Goal: Task Accomplishment & Management: Use online tool/utility

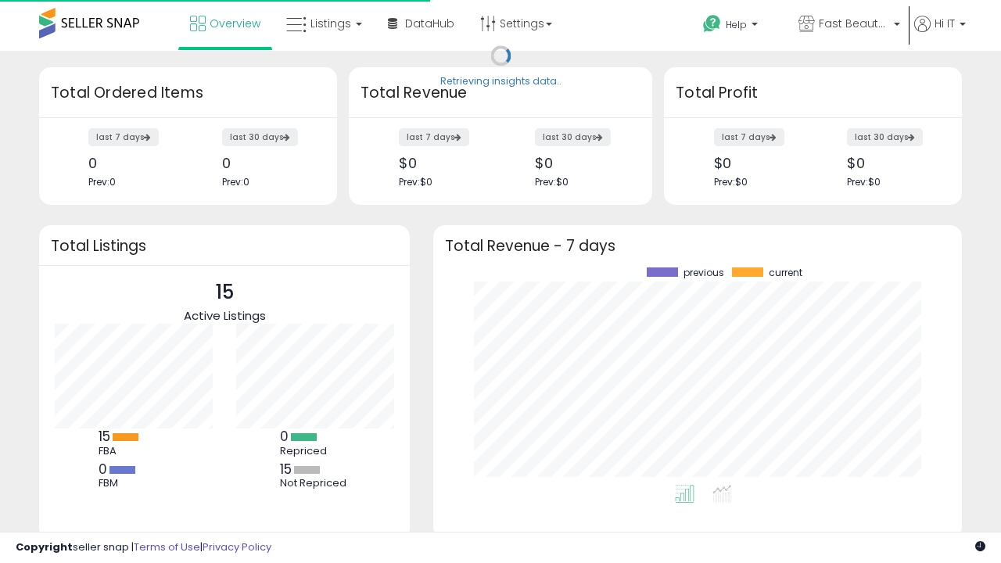
scroll to position [217, 498]
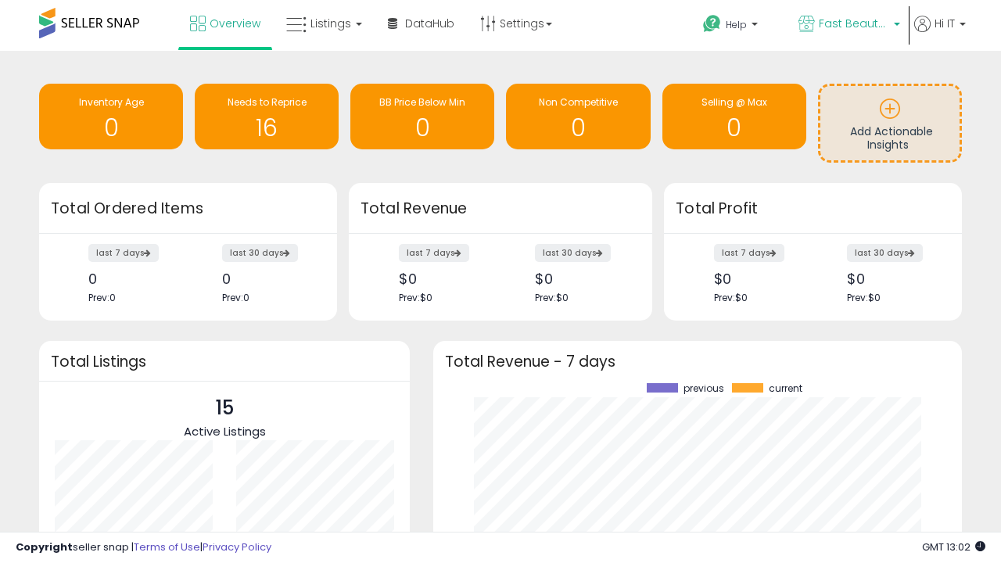
click at [848, 25] on span "Fast Beauty ([GEOGRAPHIC_DATA])" at bounding box center [854, 24] width 70 height 16
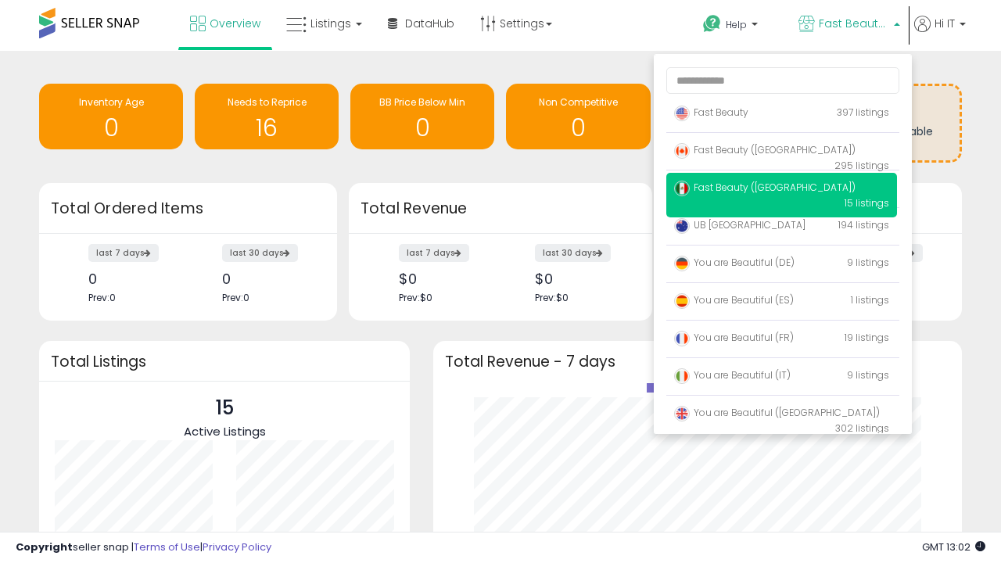
click at [782, 115] on p "Fast Beauty 397 listings" at bounding box center [782, 113] width 231 height 31
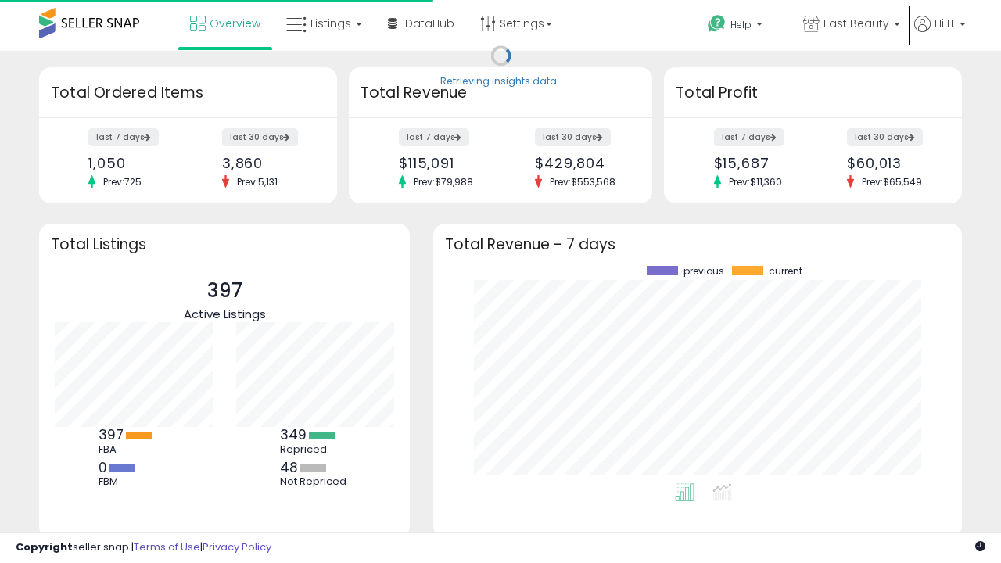
scroll to position [217, 498]
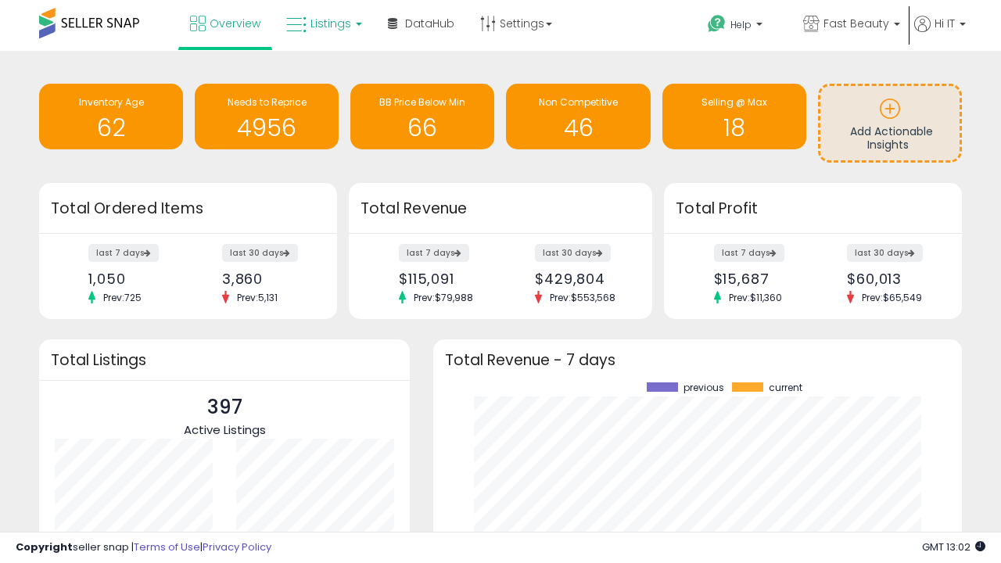
click at [322, 23] on span "Listings" at bounding box center [331, 24] width 41 height 16
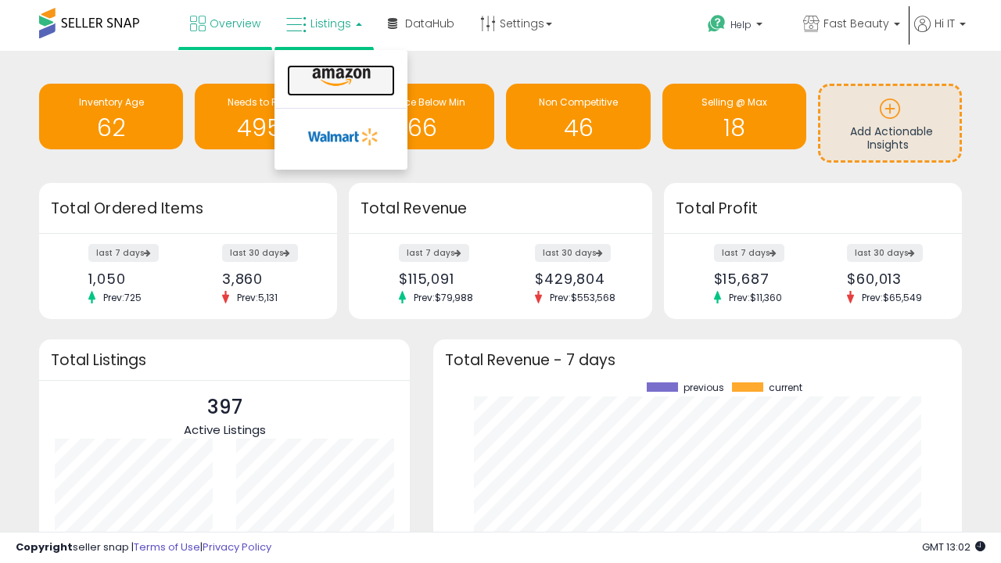
click at [340, 77] on icon at bounding box center [341, 77] width 68 height 20
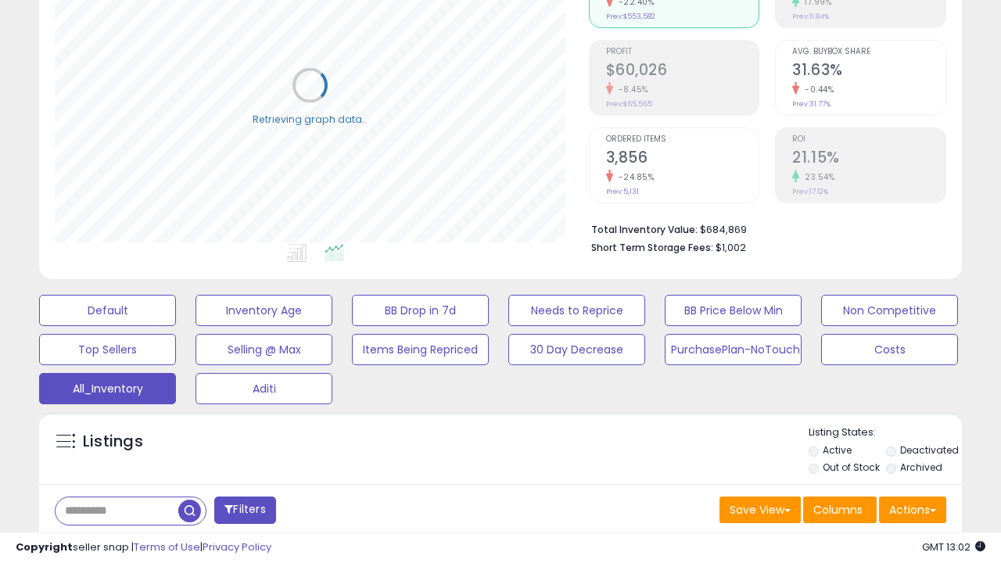
scroll to position [467, 0]
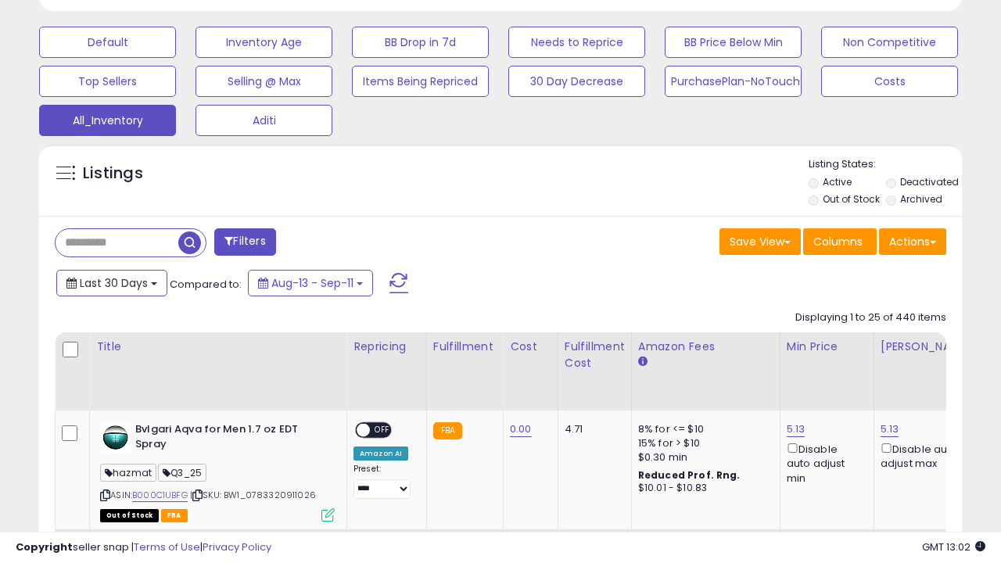
click at [111, 282] on span "Last 30 Days" at bounding box center [114, 283] width 68 height 16
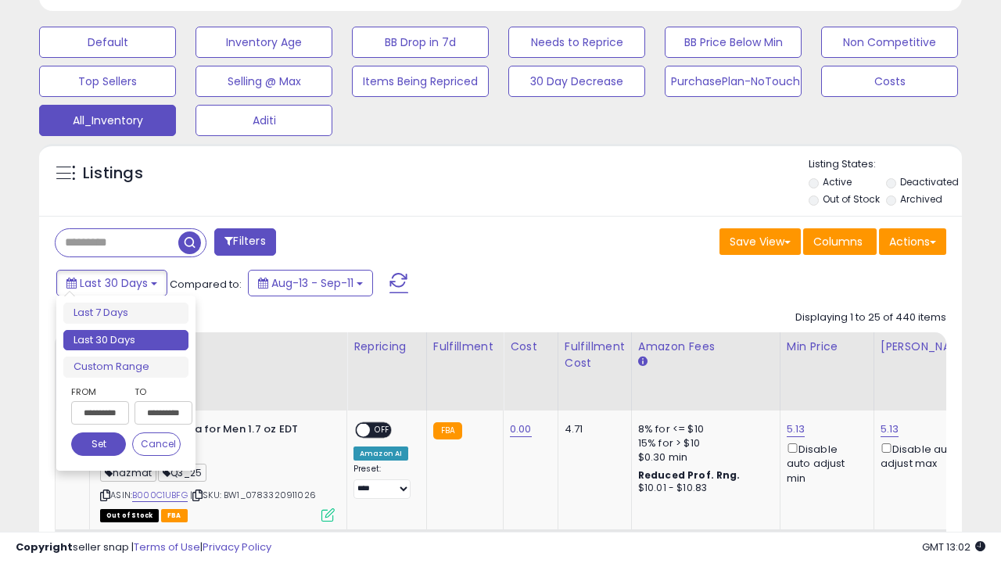
click at [126, 340] on li "Last 30 Days" at bounding box center [125, 340] width 125 height 21
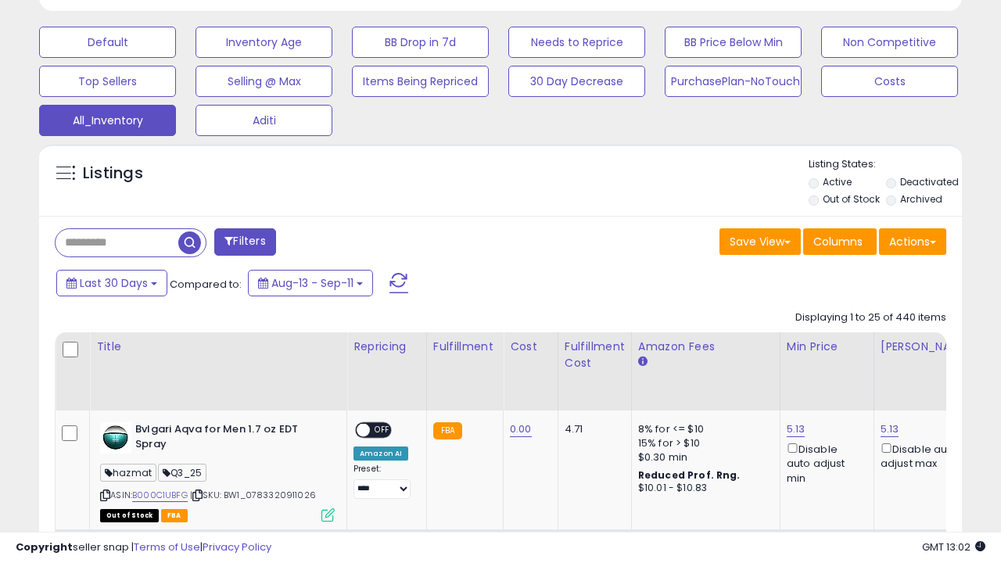
scroll to position [321, 534]
click at [913, 240] on button "Actions" at bounding box center [912, 241] width 67 height 27
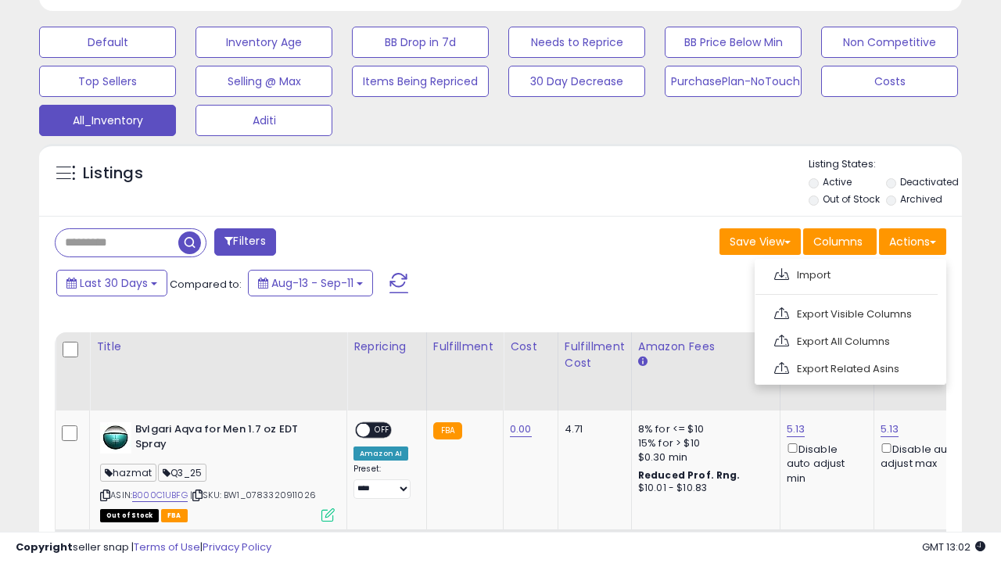
click at [849, 340] on link "Export All Columns" at bounding box center [849, 341] width 171 height 24
